Goal: Transaction & Acquisition: Subscribe to service/newsletter

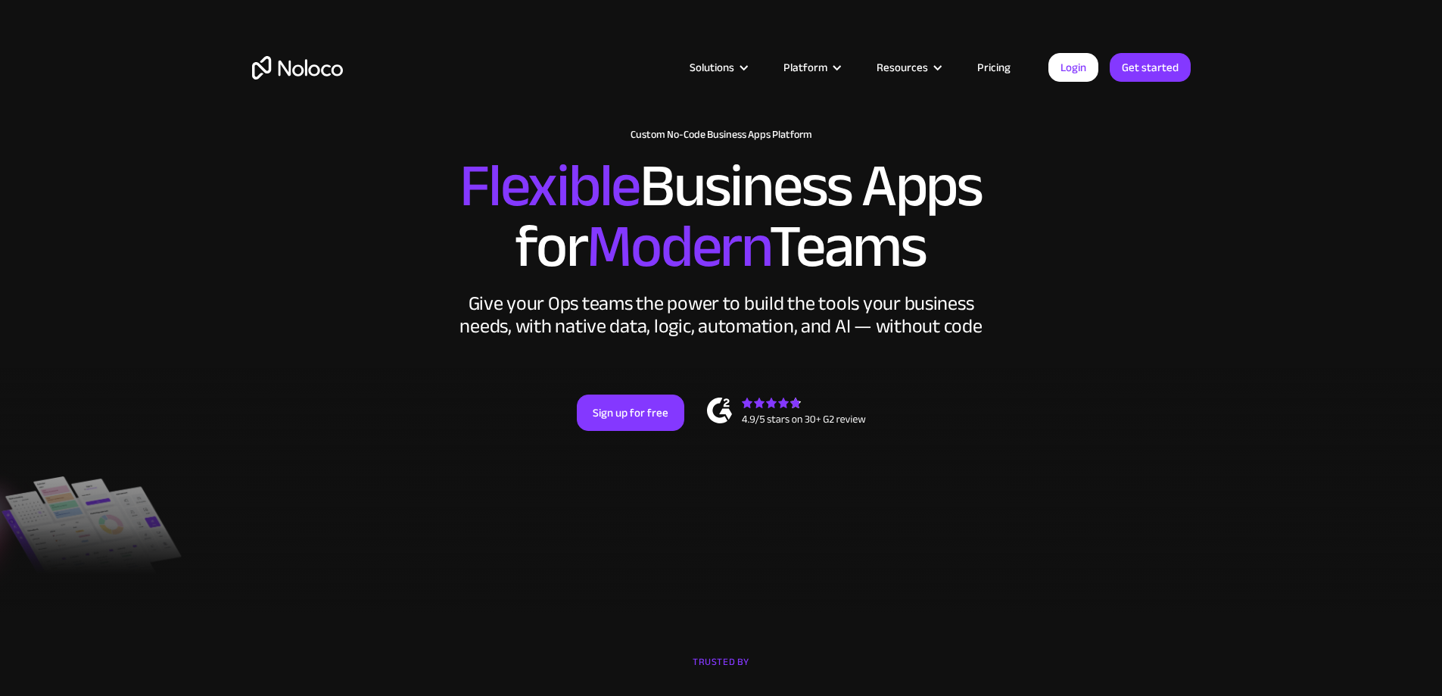
click at [990, 73] on link "Pricing" at bounding box center [993, 68] width 71 height 20
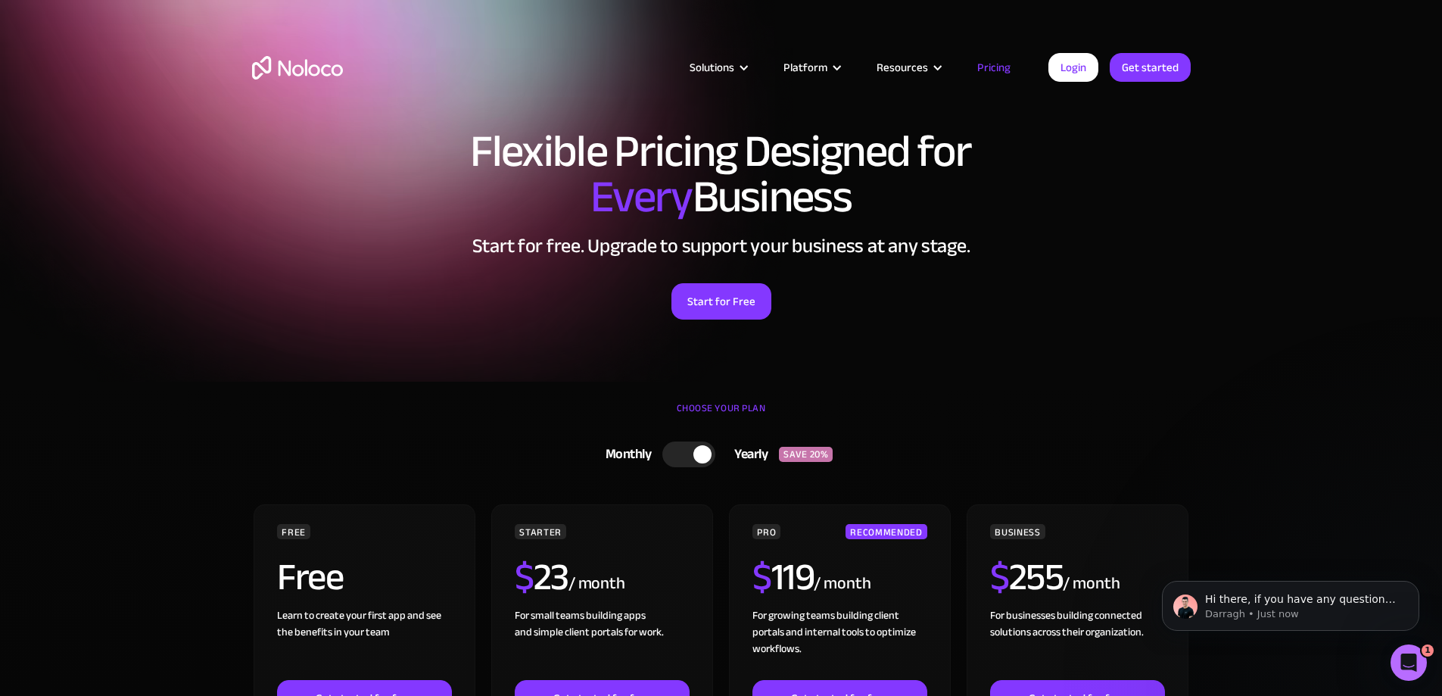
click at [1005, 68] on link "Pricing" at bounding box center [993, 68] width 71 height 20
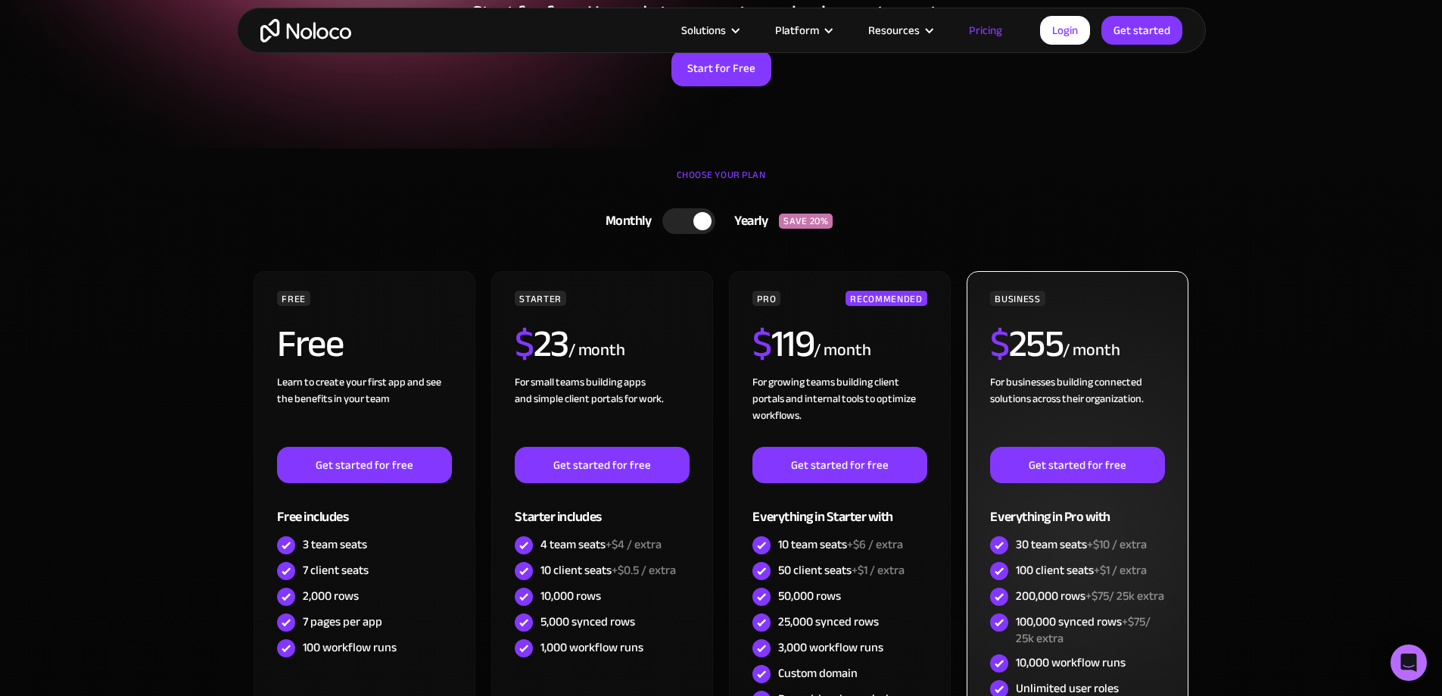
scroll to position [303, 0]
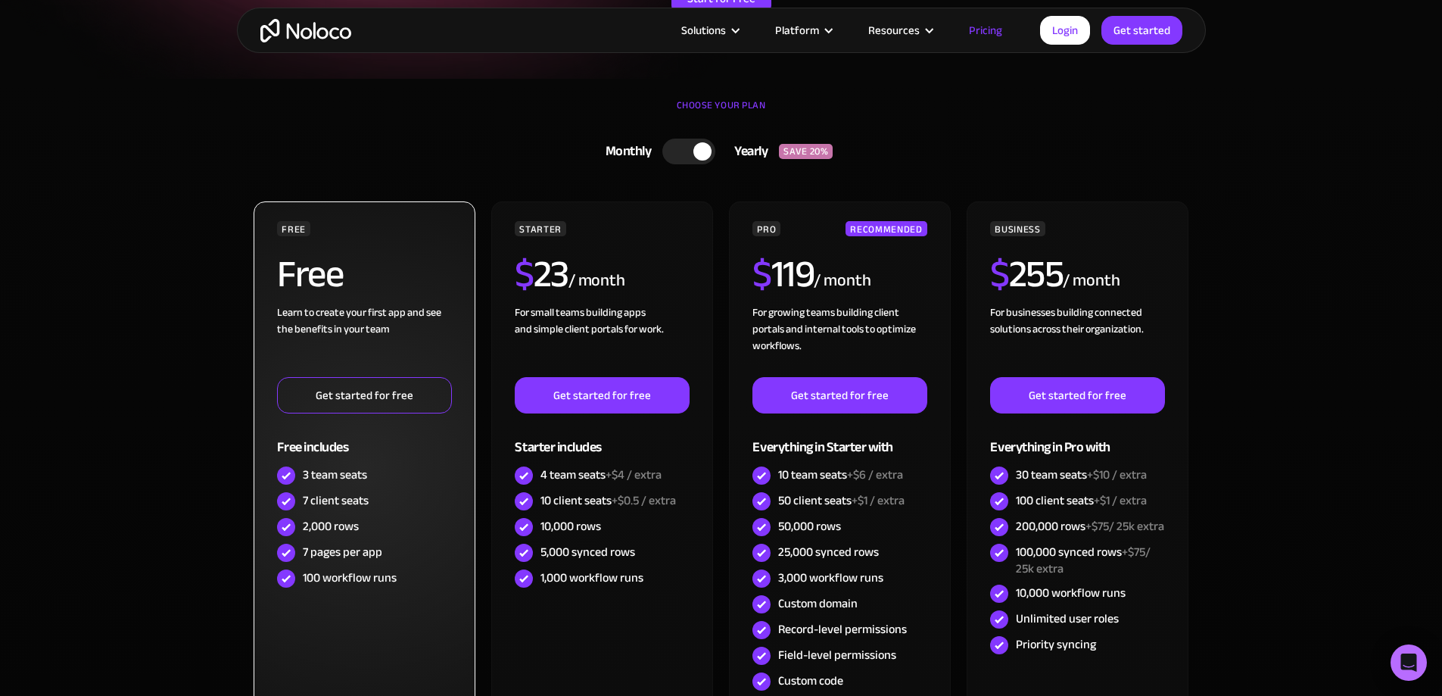
click at [369, 407] on link "Get started for free" at bounding box center [364, 395] width 174 height 36
